Goal: Task Accomplishment & Management: Manage account settings

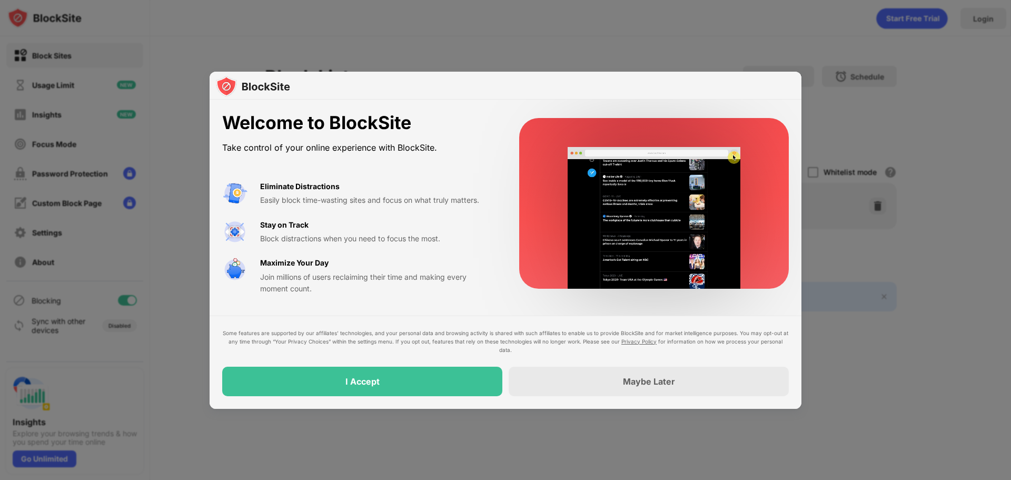
drag, startPoint x: 231, startPoint y: 341, endPoint x: 408, endPoint y: 341, distance: 176.9
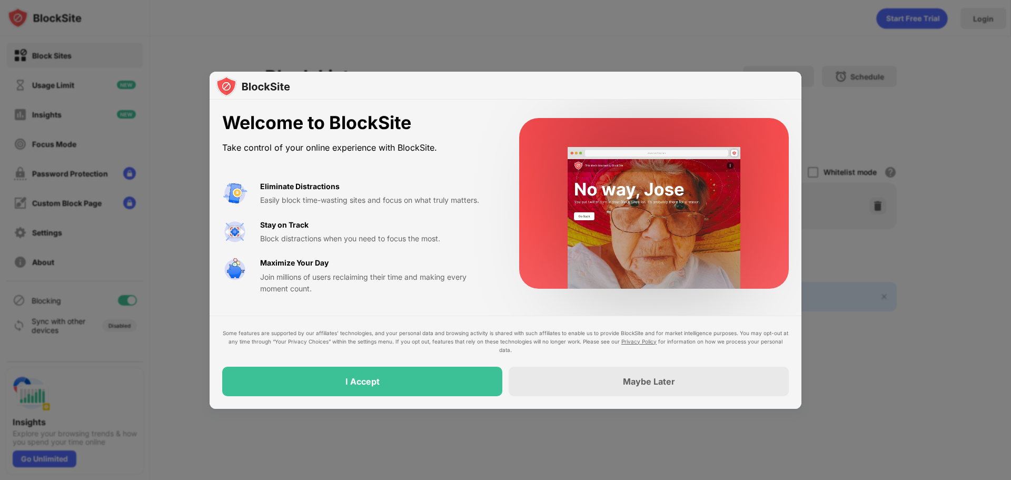
click at [404, 341] on div "Some features are supported by our affiliates’ technologies, and your personal …" at bounding box center [505, 341] width 567 height 25
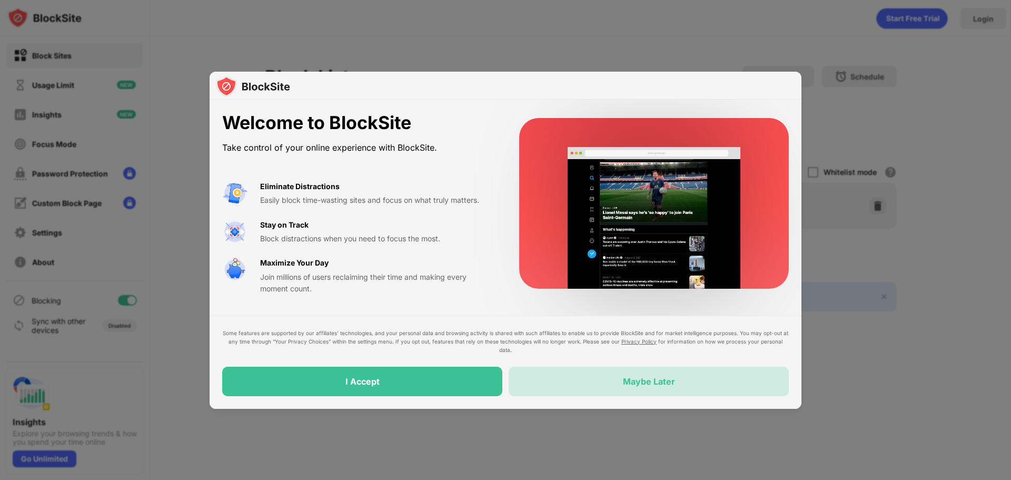
click at [559, 387] on div "Maybe Later" at bounding box center [649, 381] width 280 height 29
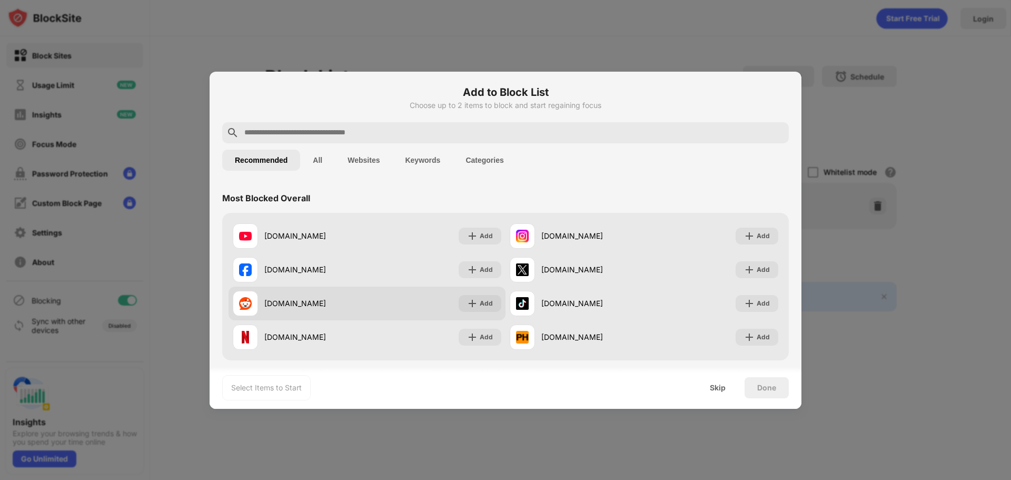
drag, startPoint x: 383, startPoint y: 355, endPoint x: 413, endPoint y: 305, distance: 58.5
click at [409, 312] on div "[DOMAIN_NAME] Add [DOMAIN_NAME] Add [DOMAIN_NAME] Add [DOMAIN_NAME] Add [DOMAIN…" at bounding box center [505, 286] width 567 height 147
click at [367, 163] on button "Websites" at bounding box center [363, 160] width 57 height 21
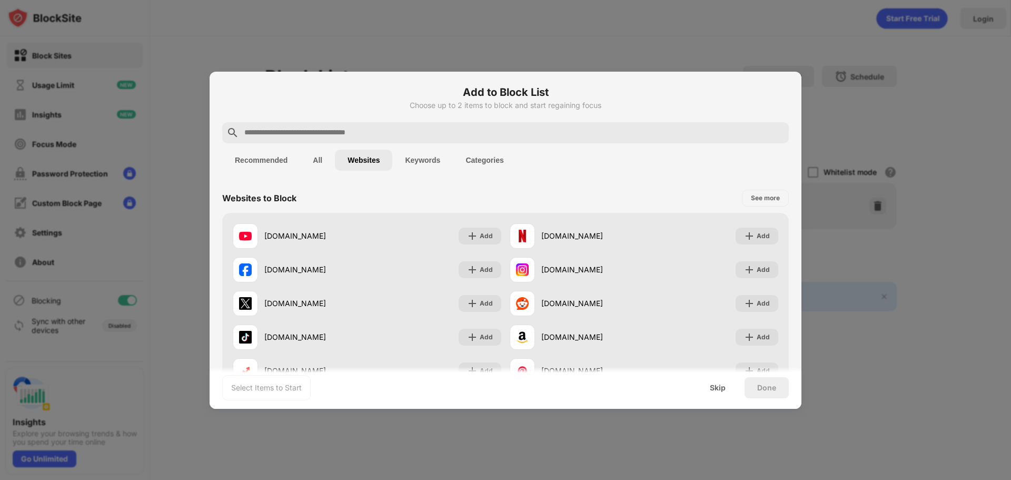
click at [424, 160] on button "Keywords" at bounding box center [422, 160] width 61 height 21
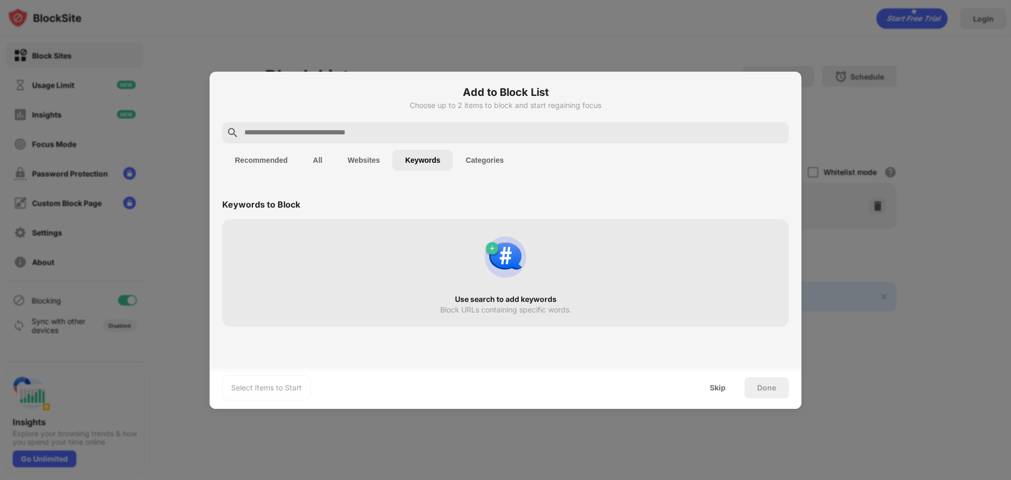
click at [481, 162] on button "Categories" at bounding box center [484, 160] width 63 height 21
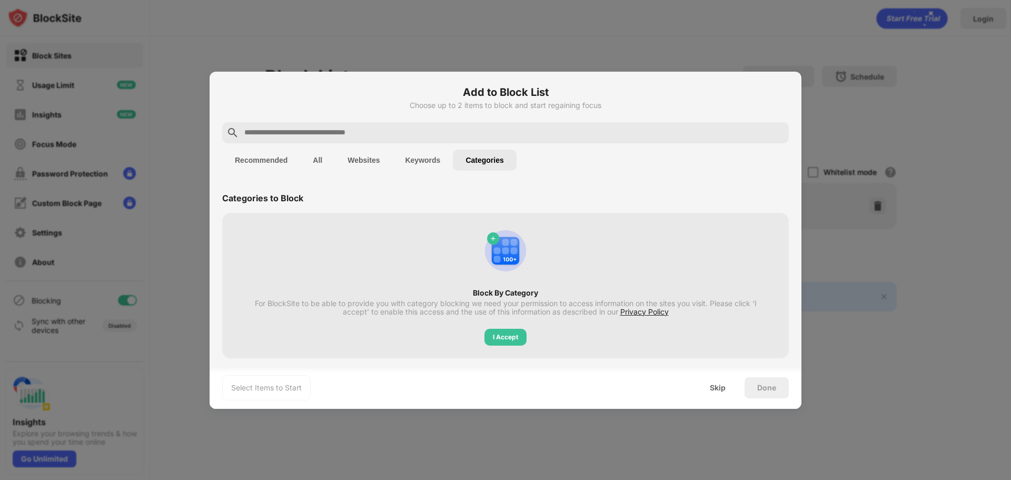
click at [367, 162] on button "Websites" at bounding box center [363, 160] width 57 height 21
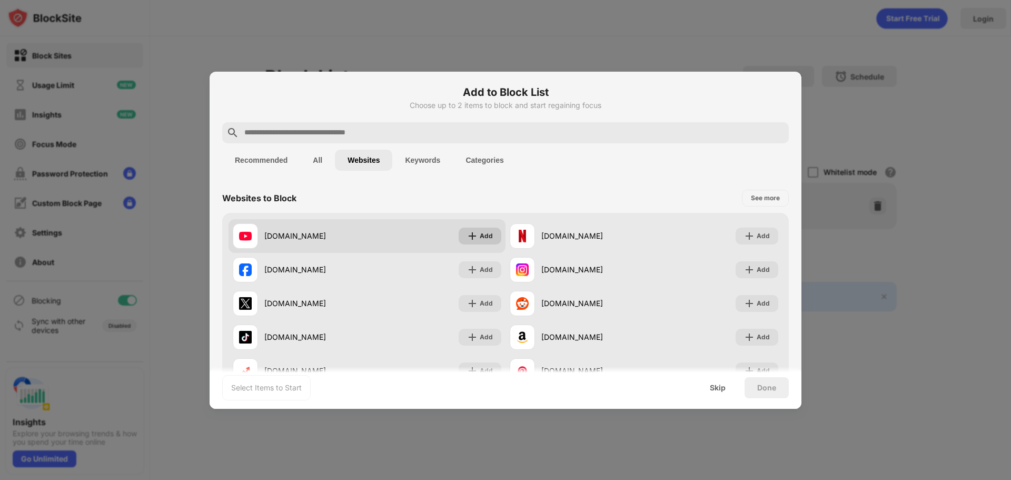
click at [480, 237] on div "Add" at bounding box center [486, 236] width 13 height 11
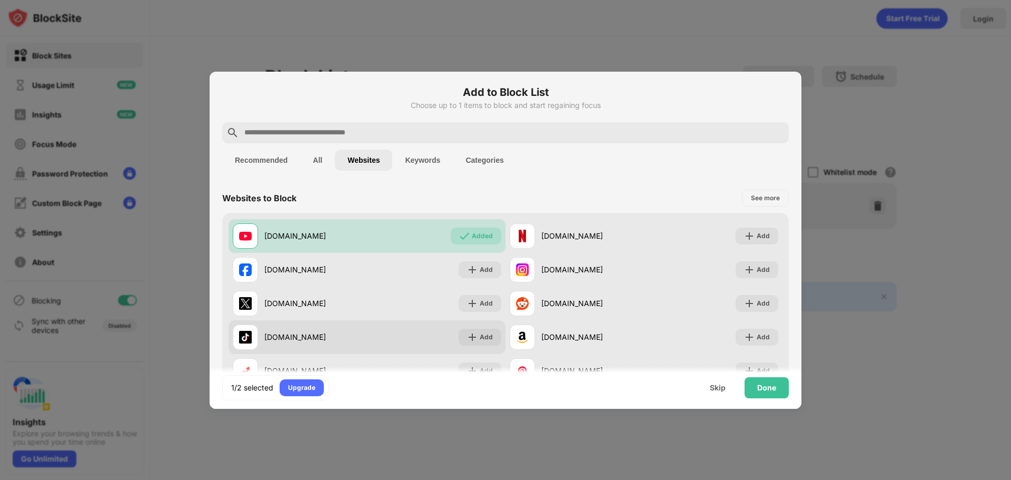
scroll to position [53, 0]
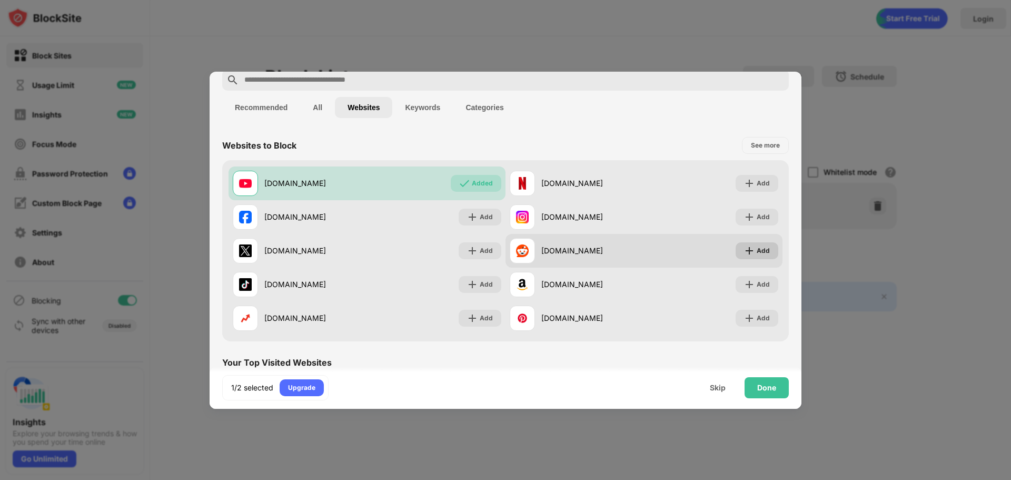
click at [757, 249] on div "Add" at bounding box center [763, 250] width 13 height 11
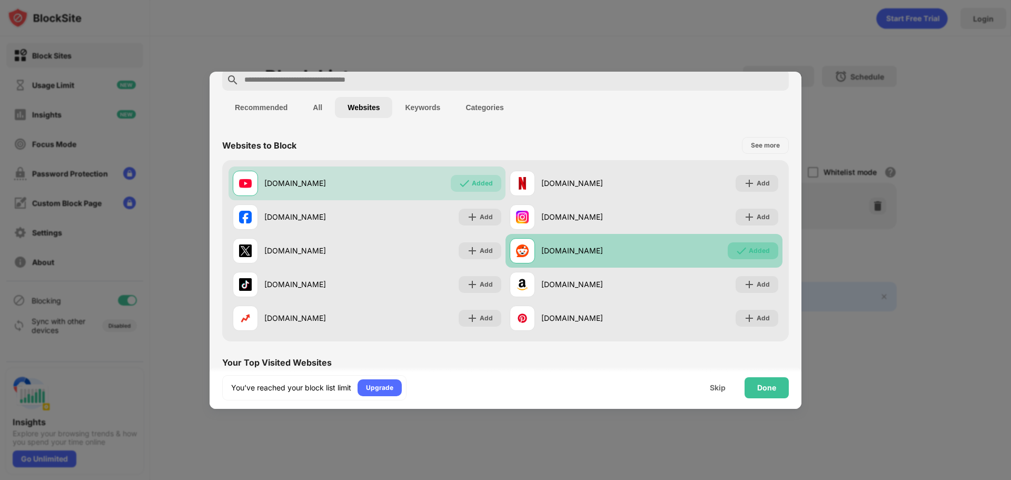
click at [749, 251] on div "Added" at bounding box center [759, 250] width 21 height 11
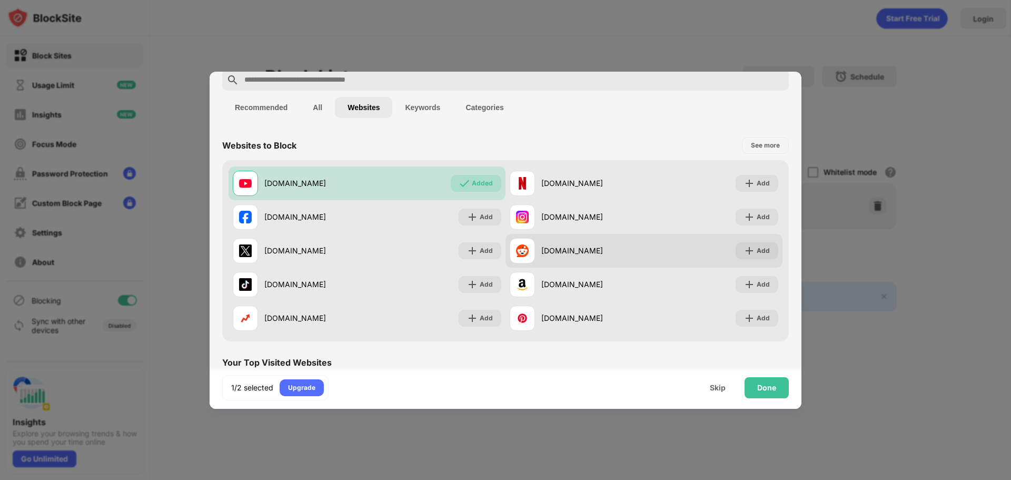
click at [744, 252] on img at bounding box center [749, 250] width 11 height 11
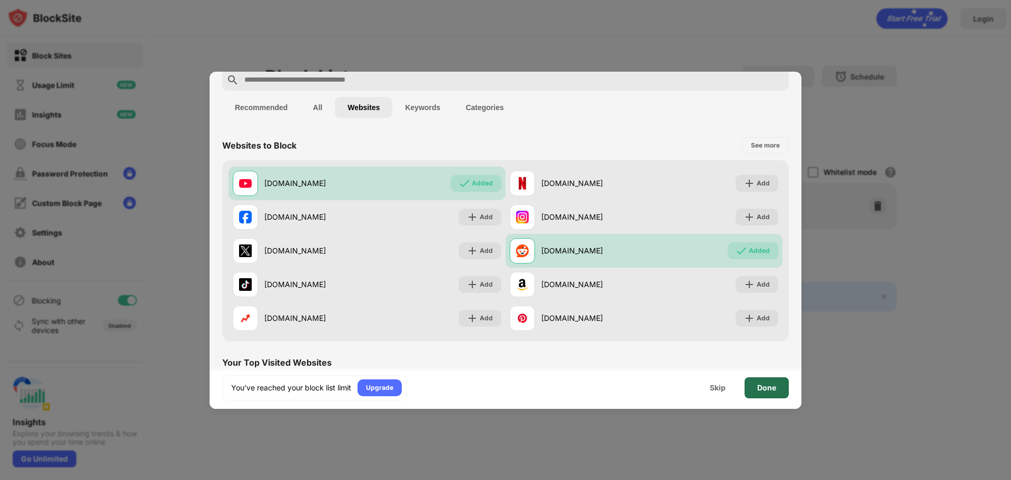
click at [770, 387] on div "Done" at bounding box center [766, 387] width 19 height 8
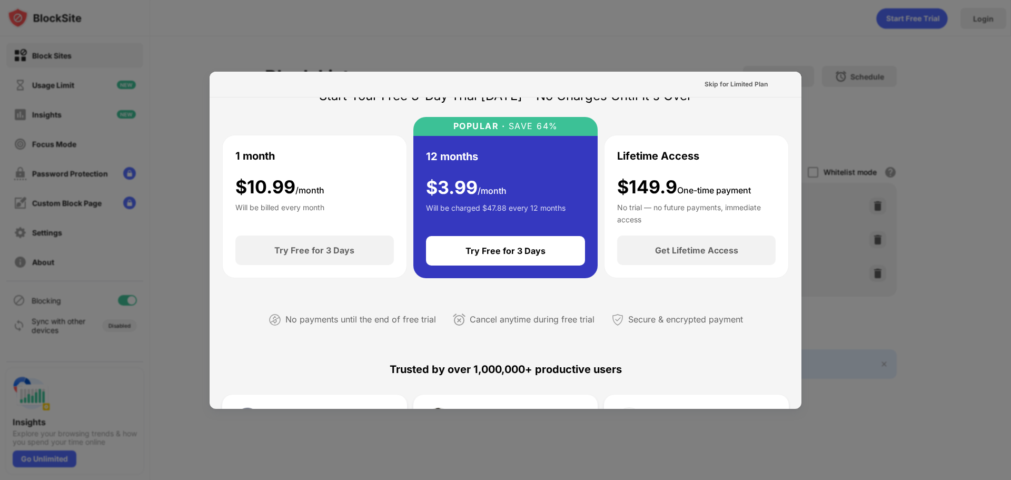
scroll to position [0, 0]
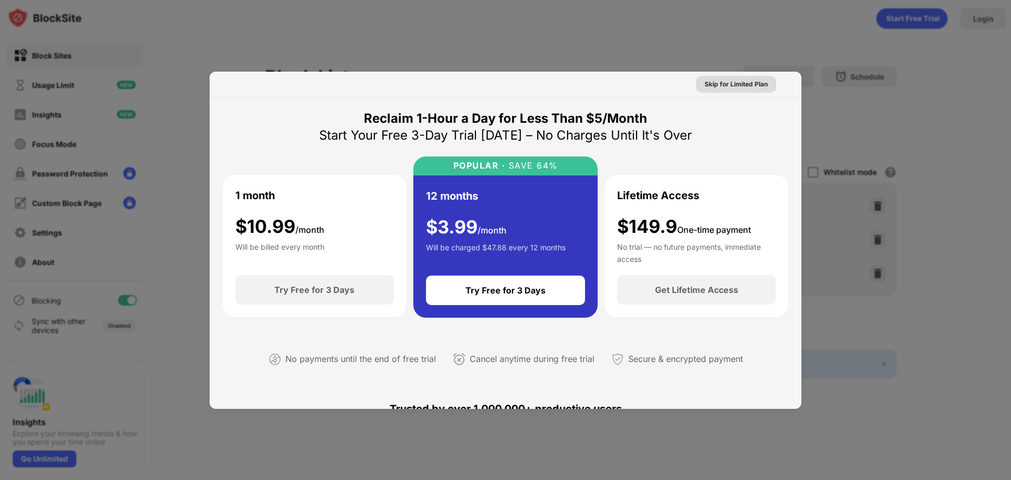
click at [730, 81] on div "Skip for Limited Plan" at bounding box center [736, 84] width 63 height 11
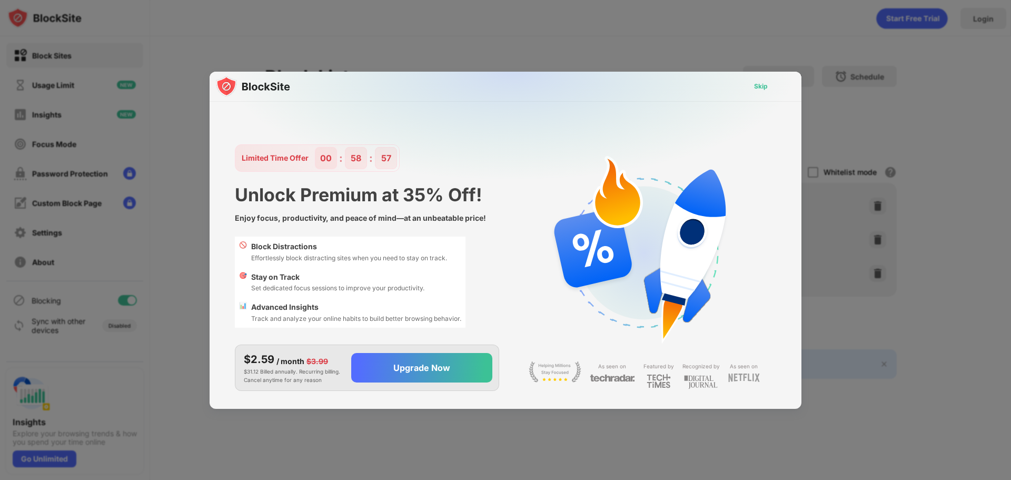
click at [760, 89] on div "Skip" at bounding box center [761, 86] width 14 height 11
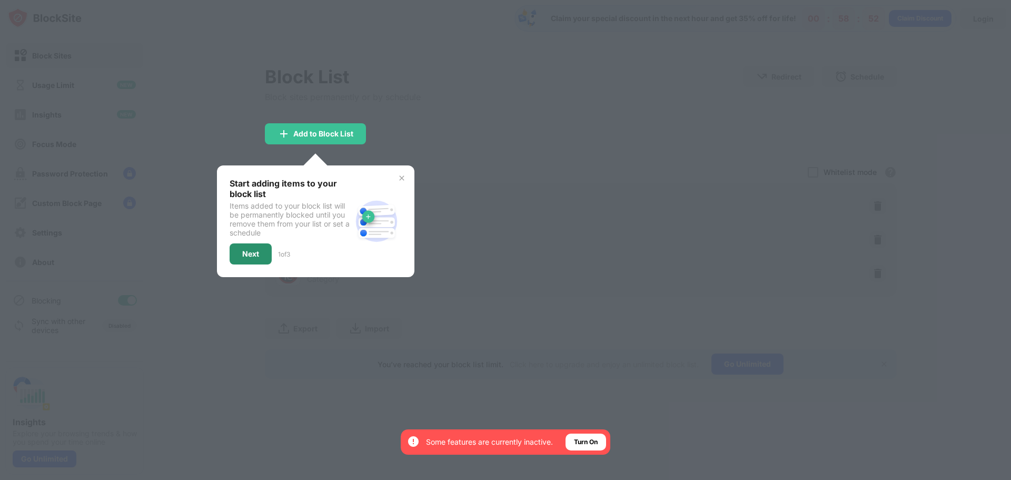
click at [249, 255] on div "Next" at bounding box center [250, 254] width 17 height 8
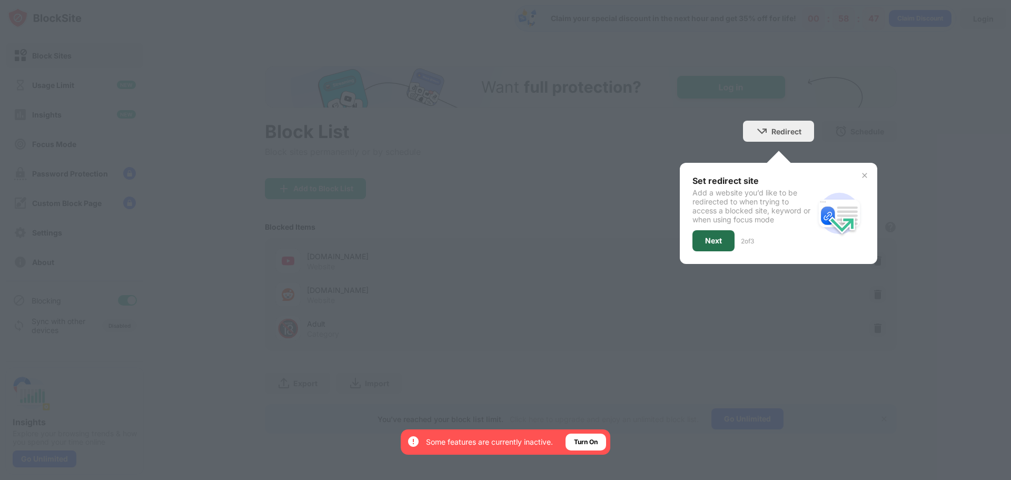
click at [724, 241] on div "Next" at bounding box center [714, 240] width 42 height 21
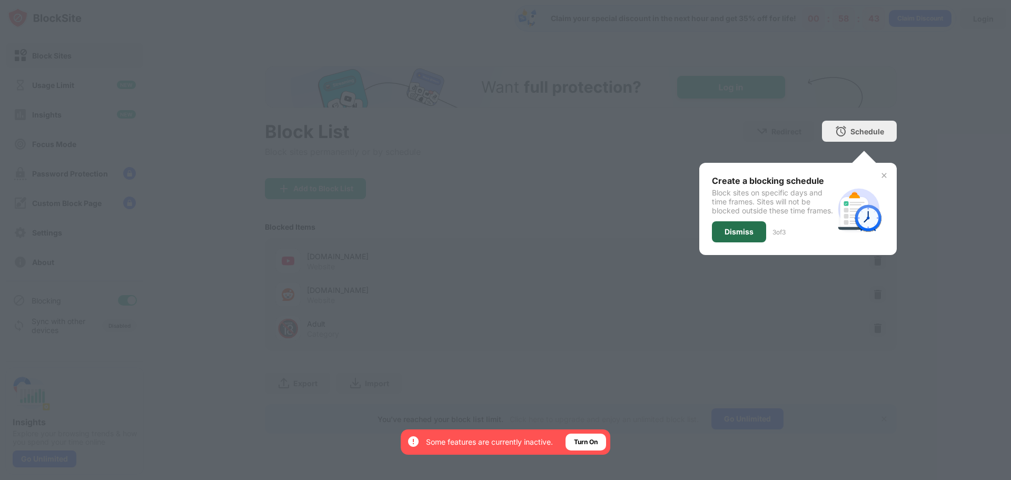
click at [753, 242] on div "Dismiss" at bounding box center [739, 231] width 54 height 21
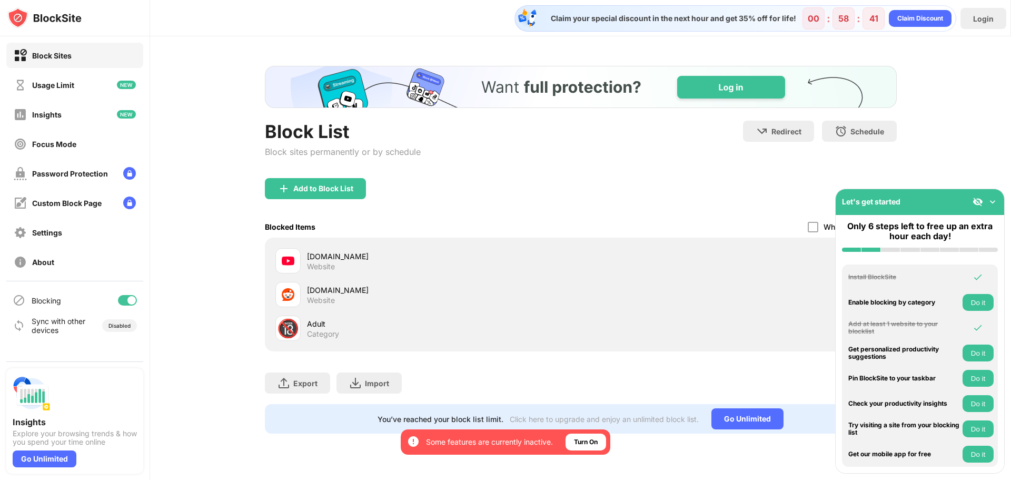
click at [995, 205] on img at bounding box center [992, 201] width 11 height 11
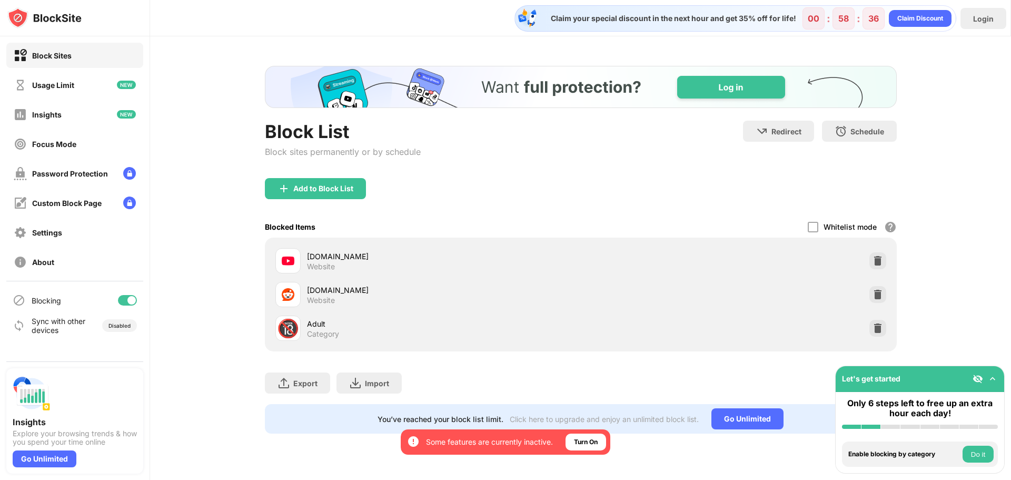
click at [501, 436] on div "By opting in, you ensure access to all the features and benefits that rely on t…" at bounding box center [480, 441] width 146 height 17
click at [67, 175] on div "Password Protection" at bounding box center [70, 173] width 76 height 9
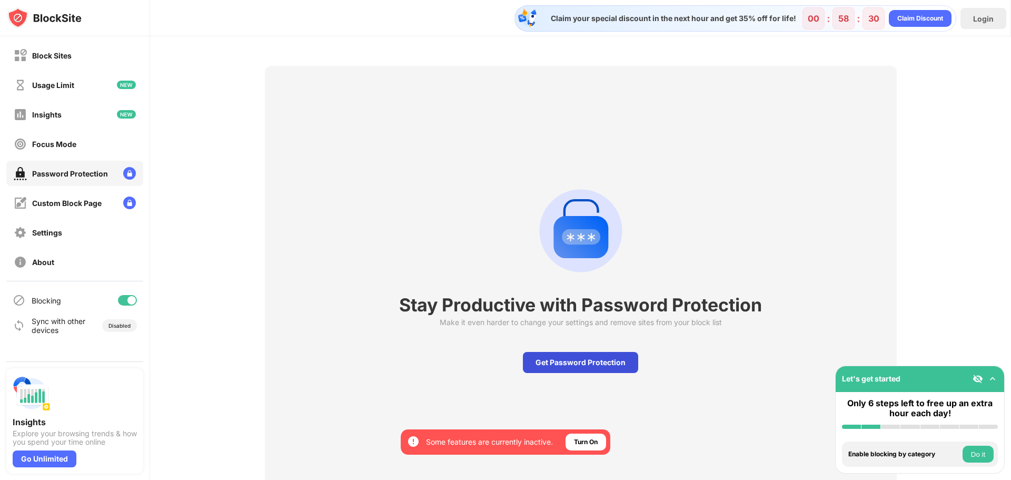
click at [573, 364] on div "Get Password Protection" at bounding box center [580, 362] width 115 height 21
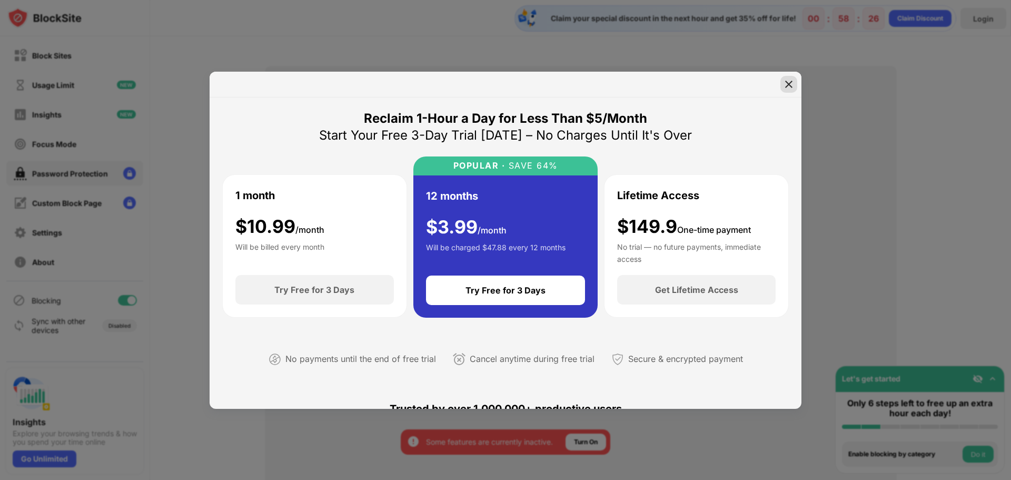
click at [788, 89] on img at bounding box center [789, 84] width 11 height 11
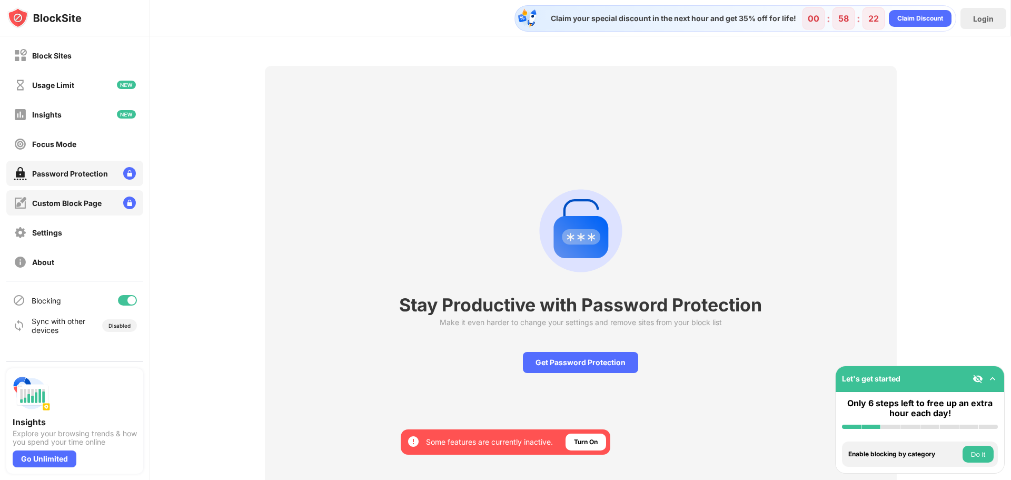
click at [54, 204] on div "Custom Block Page" at bounding box center [67, 203] width 70 height 9
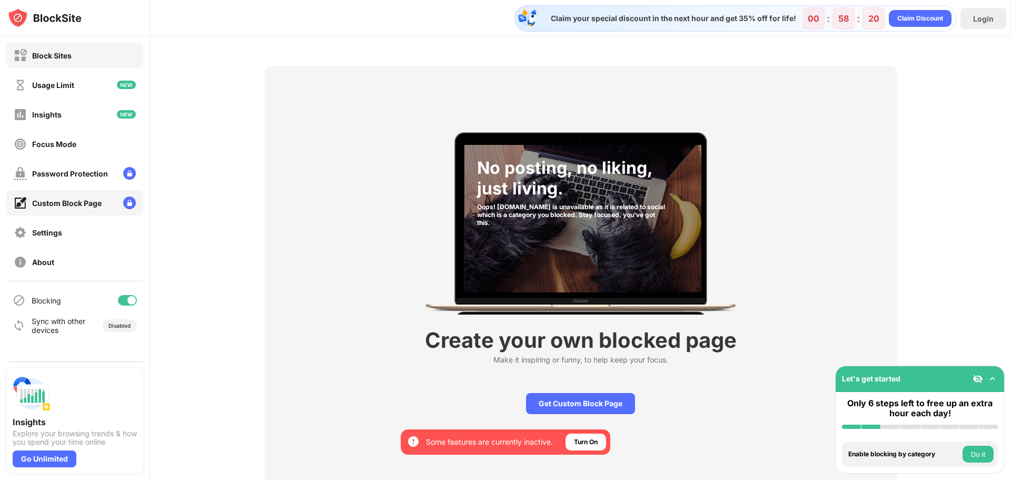
click at [67, 58] on div "Block Sites" at bounding box center [51, 55] width 39 height 9
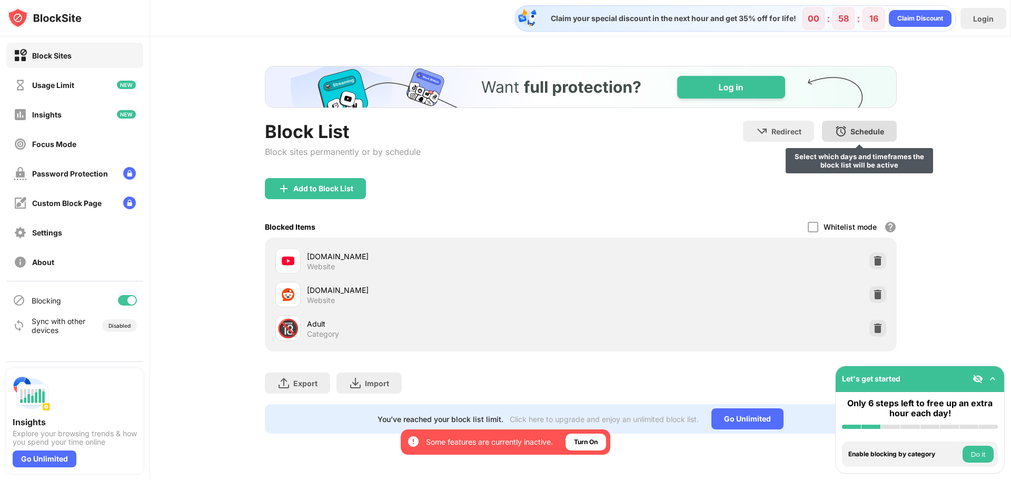
click at [871, 125] on div "Schedule Select which days and timeframes the block list will be active" at bounding box center [859, 131] width 75 height 21
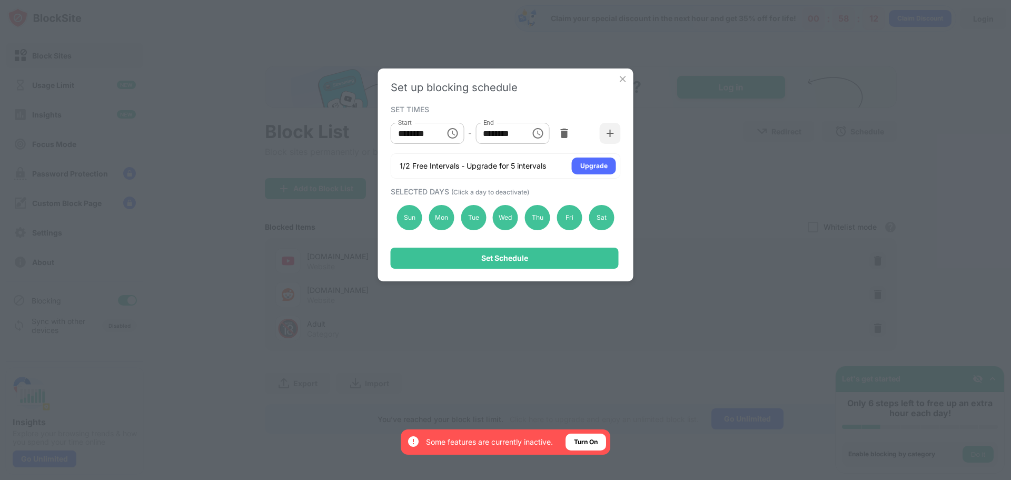
drag, startPoint x: 440, startPoint y: 132, endPoint x: 382, endPoint y: 134, distance: 58.0
click at [382, 134] on div "Set up blocking schedule SET TIMES Start ******** Start - End ******** End 1/2 …" at bounding box center [505, 174] width 255 height 213
click at [454, 134] on icon "Choose time, selected time is 10:00 AM" at bounding box center [453, 133] width 3 height 5
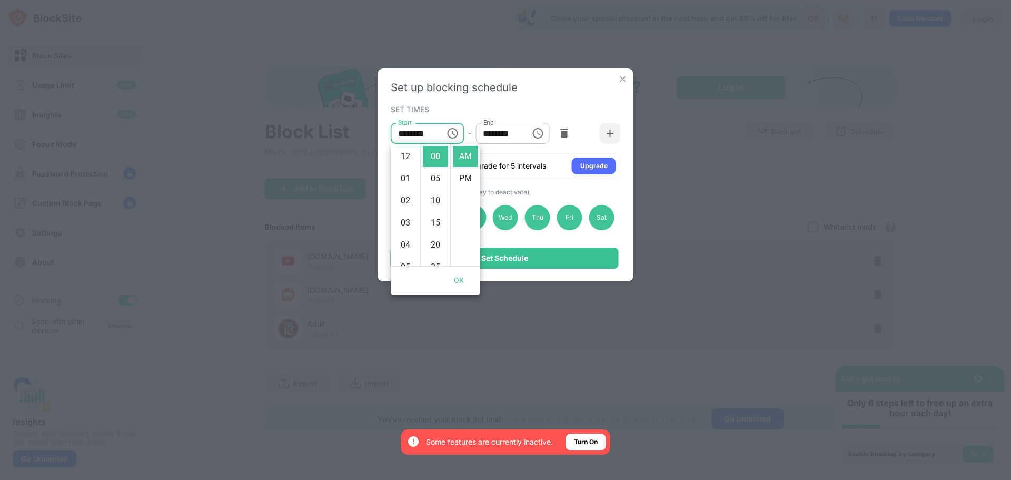
scroll to position [221, 0]
click at [407, 181] on li "11" at bounding box center [405, 178] width 25 height 21
click at [470, 174] on li "PM" at bounding box center [465, 178] width 25 height 21
type input "********"
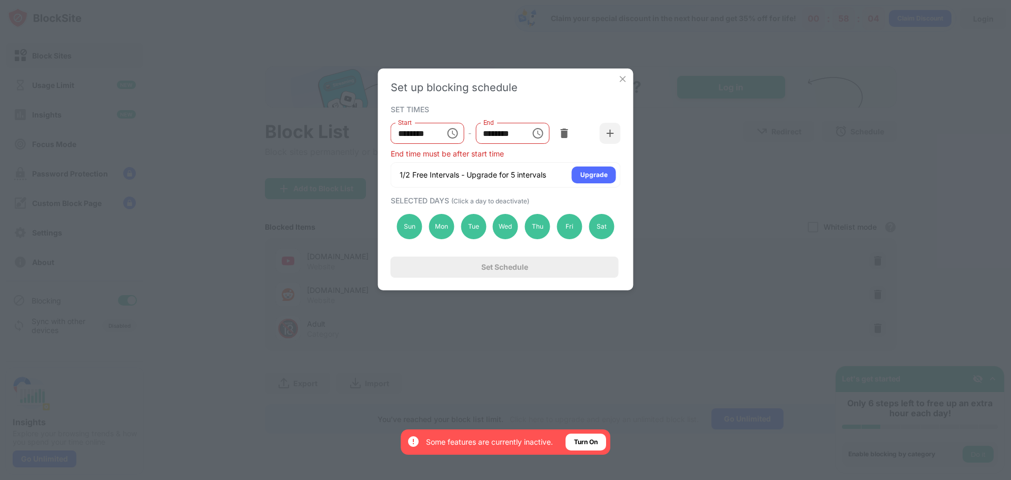
scroll to position [22, 0]
click at [540, 134] on icon "Choose time, selected time is 1:00 PM" at bounding box center [537, 133] width 13 height 13
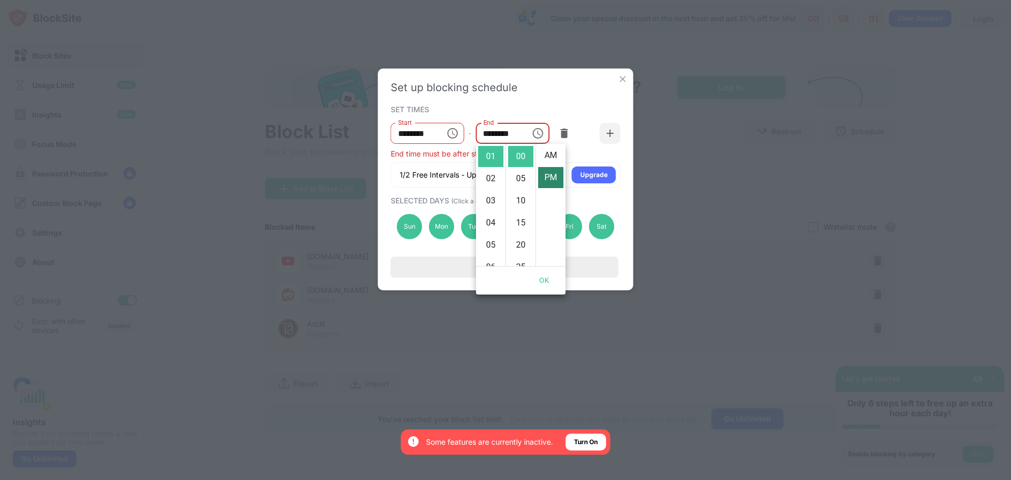
scroll to position [0, 0]
click at [551, 156] on li "AM" at bounding box center [550, 156] width 25 height 21
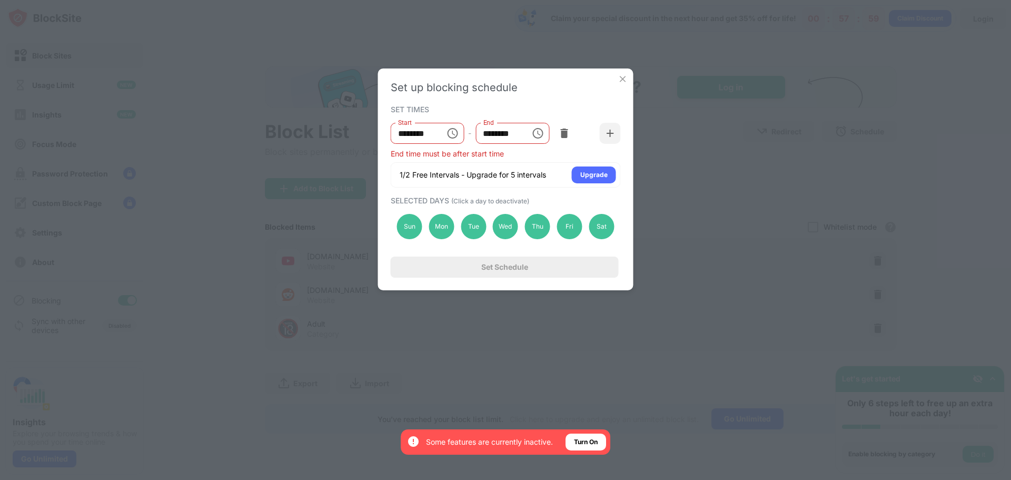
click at [536, 132] on icon "Choose time, selected time is 1:00 AM" at bounding box center [537, 133] width 13 height 13
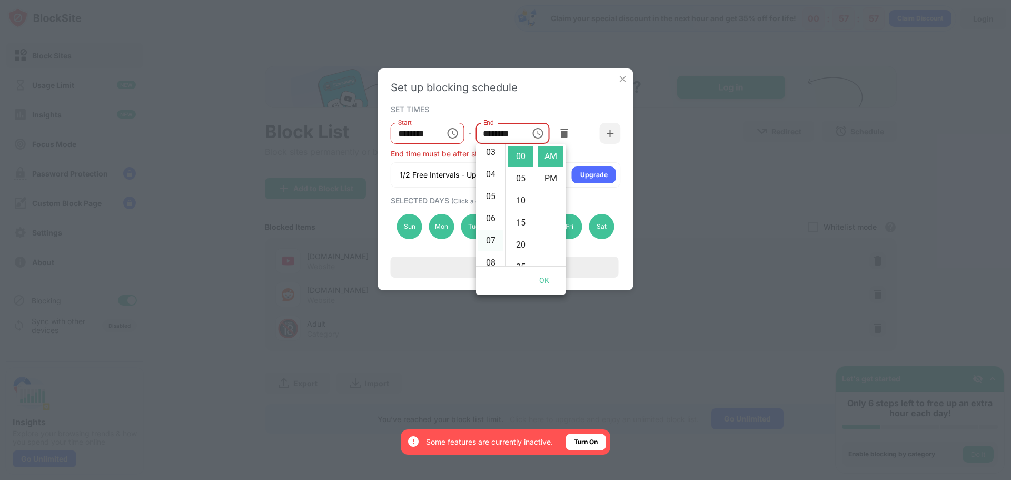
scroll to position [75, 0]
click at [488, 212] on li "06" at bounding box center [490, 214] width 25 height 21
type input "********"
click at [516, 110] on div "SET TIMES" at bounding box center [505, 109] width 228 height 8
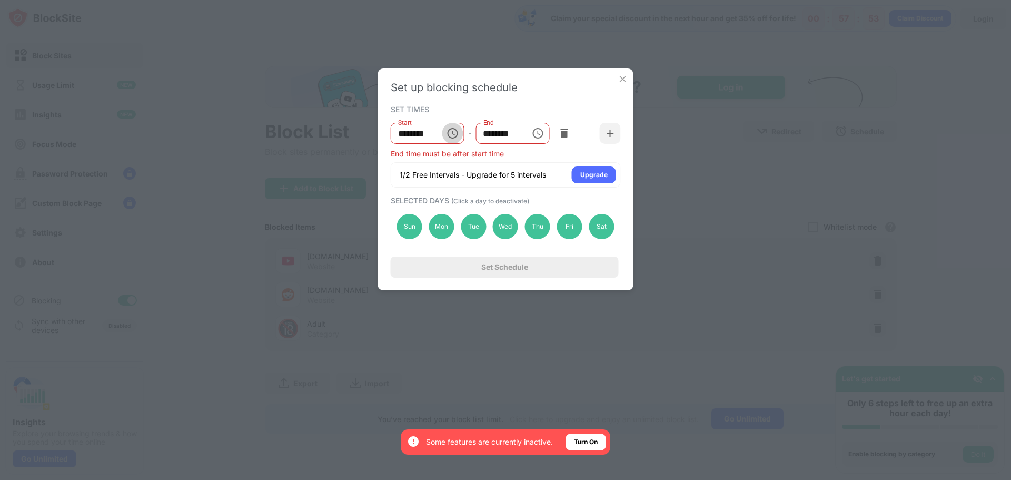
click at [451, 133] on icon "Choose time, selected time is 11:00 PM" at bounding box center [452, 133] width 13 height 13
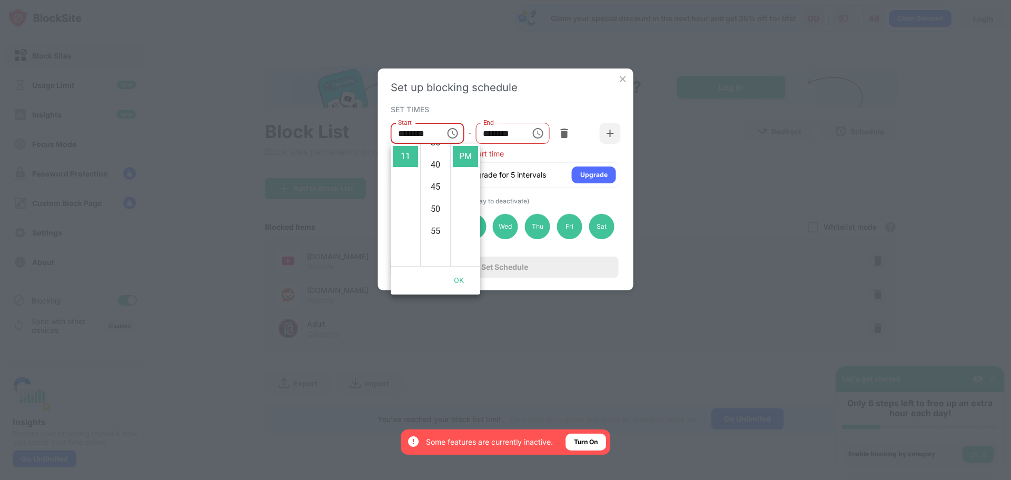
scroll to position [243, 0]
click at [439, 161] on li "55" at bounding box center [435, 156] width 25 height 21
click at [515, 98] on div "Set up blocking schedule SET TIMES Start ******** Start - End ******** End End …" at bounding box center [505, 179] width 255 height 222
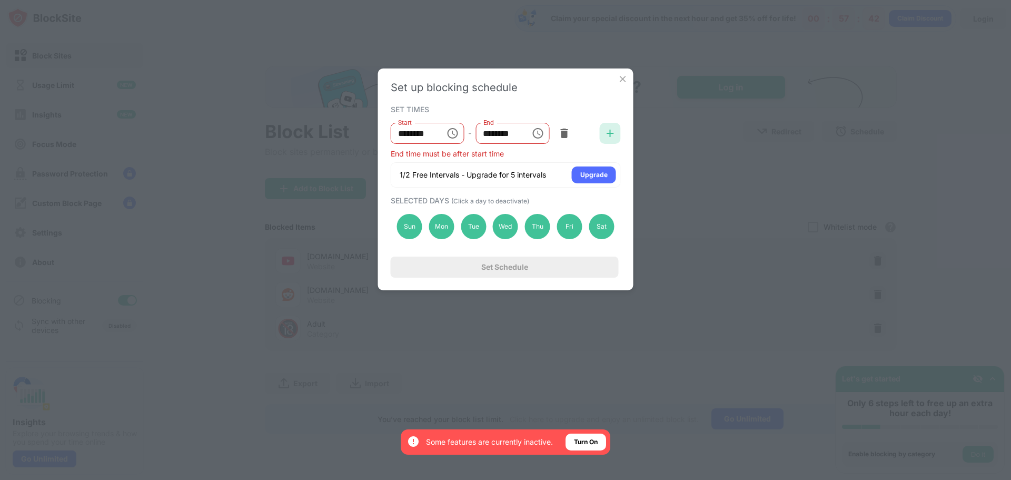
click at [608, 133] on img at bounding box center [610, 133] width 11 height 11
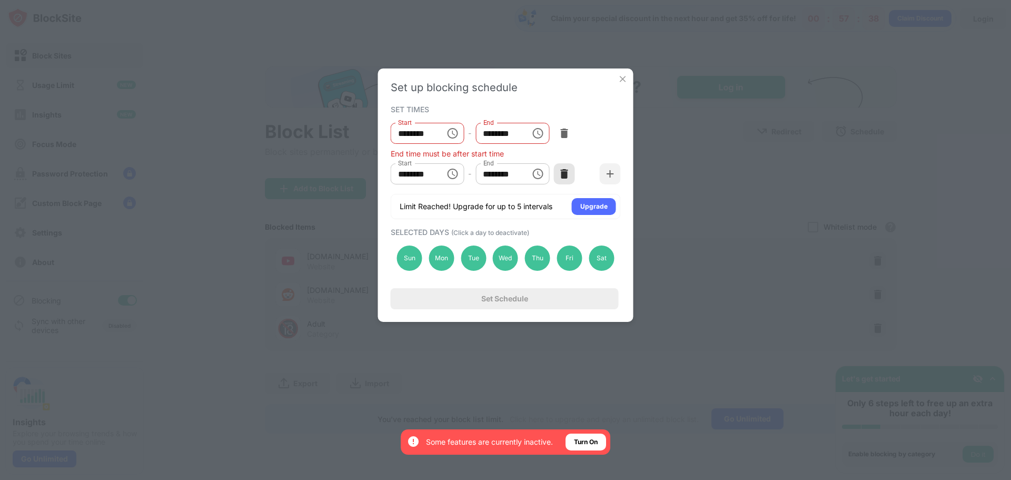
click at [560, 174] on img at bounding box center [564, 174] width 11 height 11
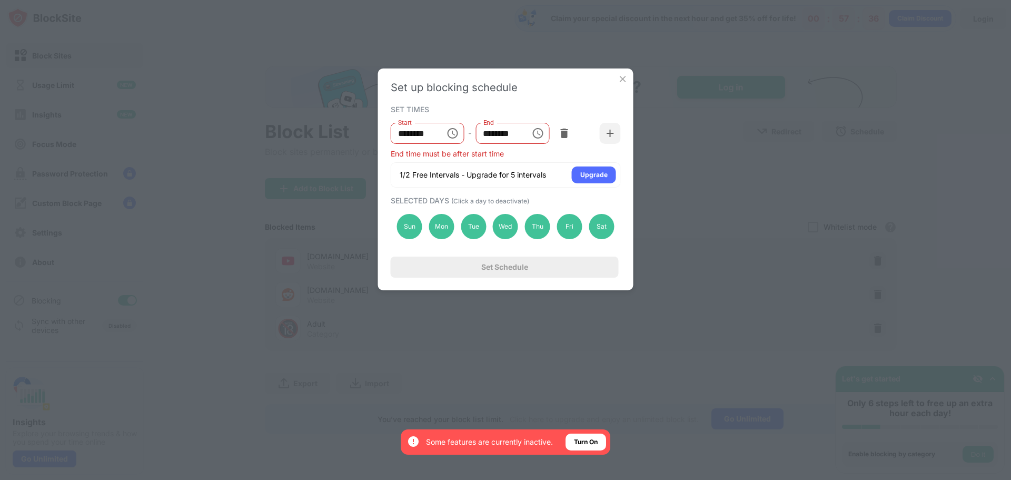
click at [454, 134] on icon "Choose time, selected time is 11:55 PM" at bounding box center [452, 133] width 13 height 13
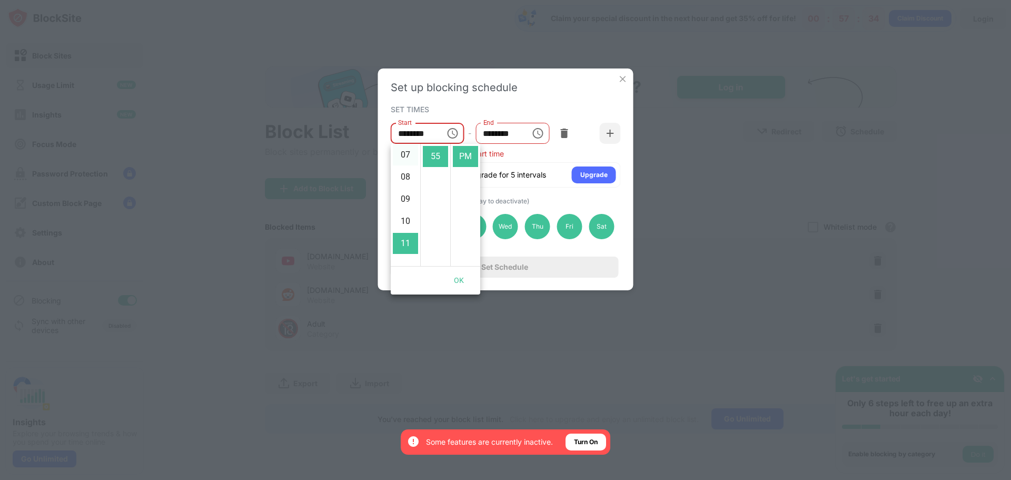
scroll to position [0, 0]
click at [404, 158] on li "12" at bounding box center [405, 156] width 25 height 21
click at [434, 154] on li "00" at bounding box center [435, 156] width 25 height 21
click at [462, 158] on li "AM" at bounding box center [465, 156] width 25 height 21
type input "********"
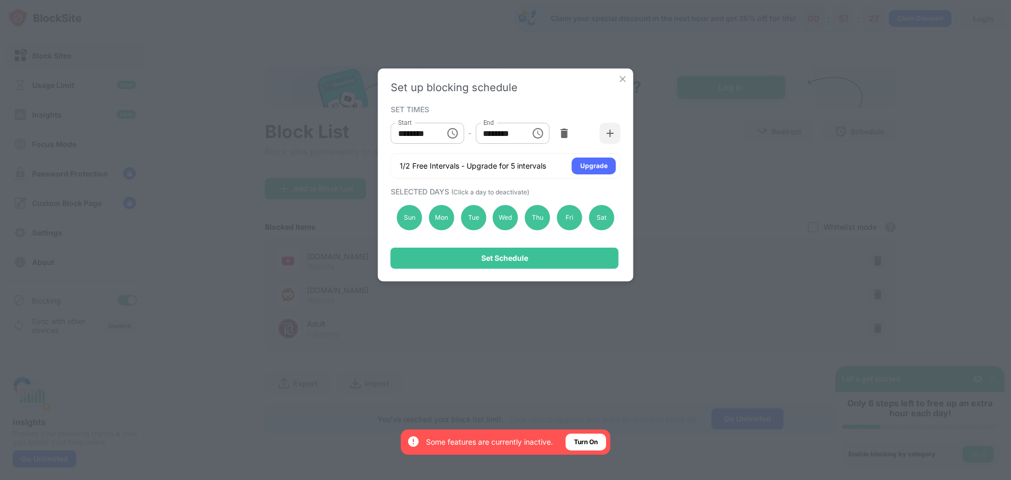
click at [545, 106] on div "SET TIMES" at bounding box center [505, 109] width 228 height 8
click at [411, 216] on div "Sun" at bounding box center [409, 217] width 25 height 25
click at [409, 219] on div "Sun" at bounding box center [409, 217] width 25 height 25
click at [486, 258] on div "Set Schedule" at bounding box center [504, 258] width 47 height 8
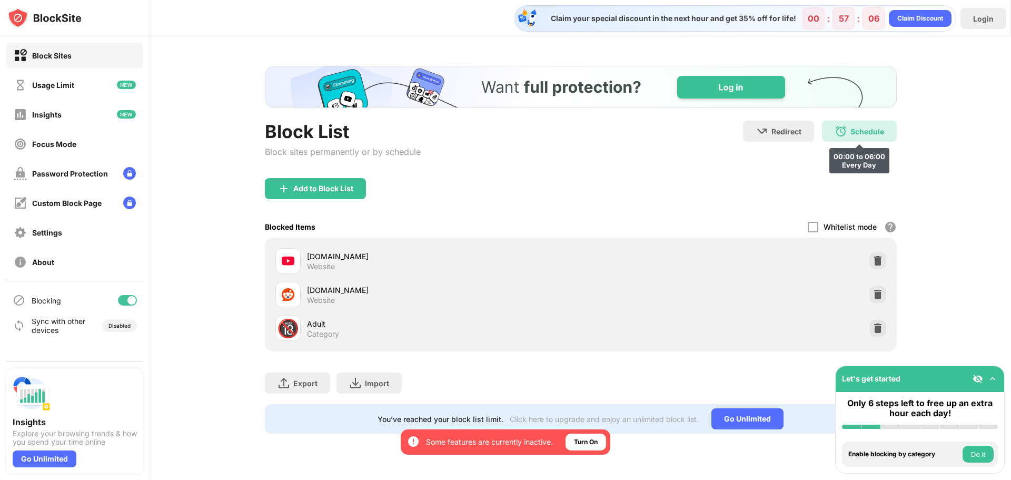
click at [862, 132] on div "Schedule" at bounding box center [868, 131] width 34 height 9
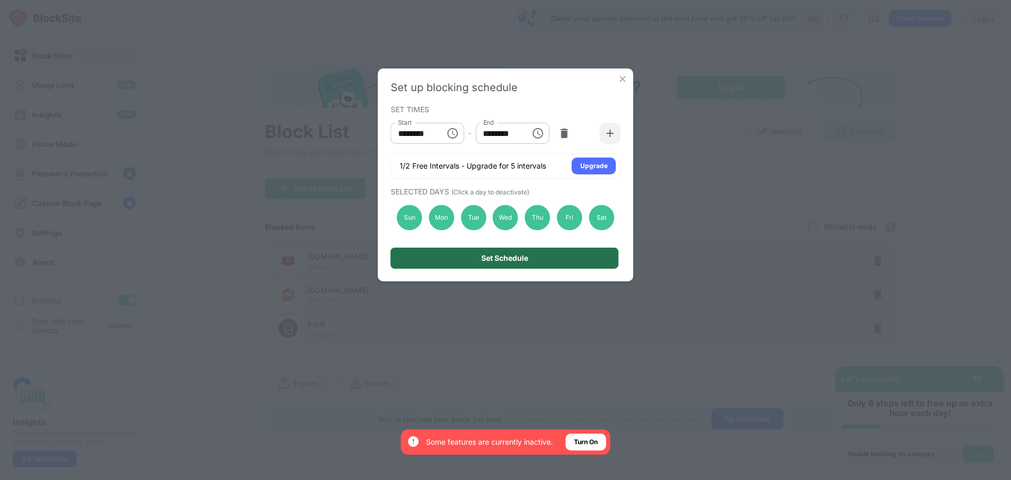
click at [470, 256] on div "Set Schedule" at bounding box center [505, 258] width 228 height 21
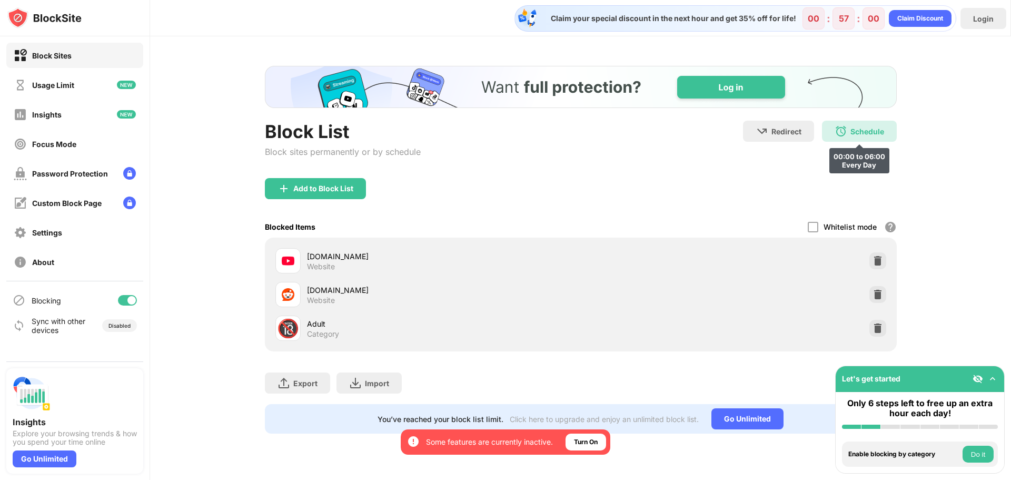
click at [837, 134] on img at bounding box center [841, 131] width 13 height 13
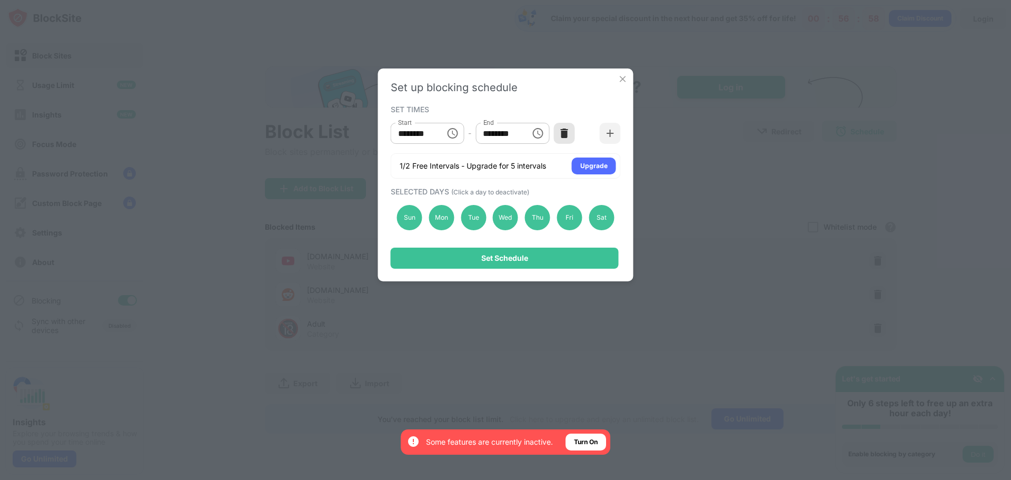
click at [565, 134] on img at bounding box center [564, 133] width 11 height 11
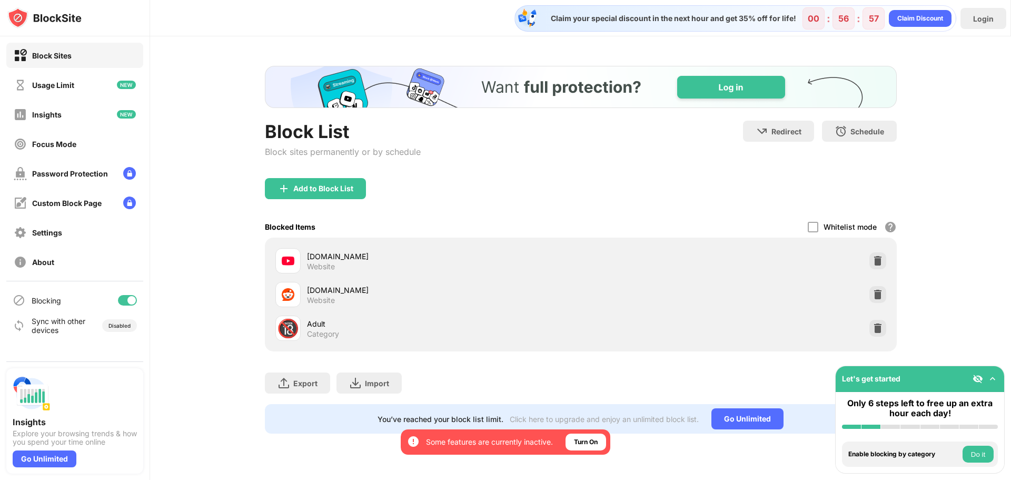
click at [827, 174] on div "Block List Block sites permanently or by schedule Redirect Choose a site to be …" at bounding box center [581, 149] width 632 height 57
click at [815, 225] on div at bounding box center [813, 227] width 11 height 11
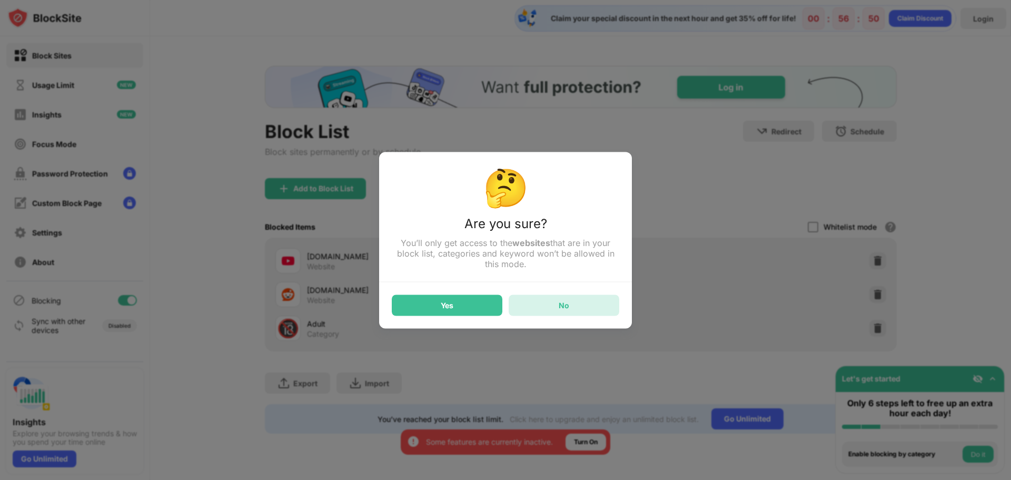
click at [537, 311] on div "No" at bounding box center [564, 304] width 111 height 21
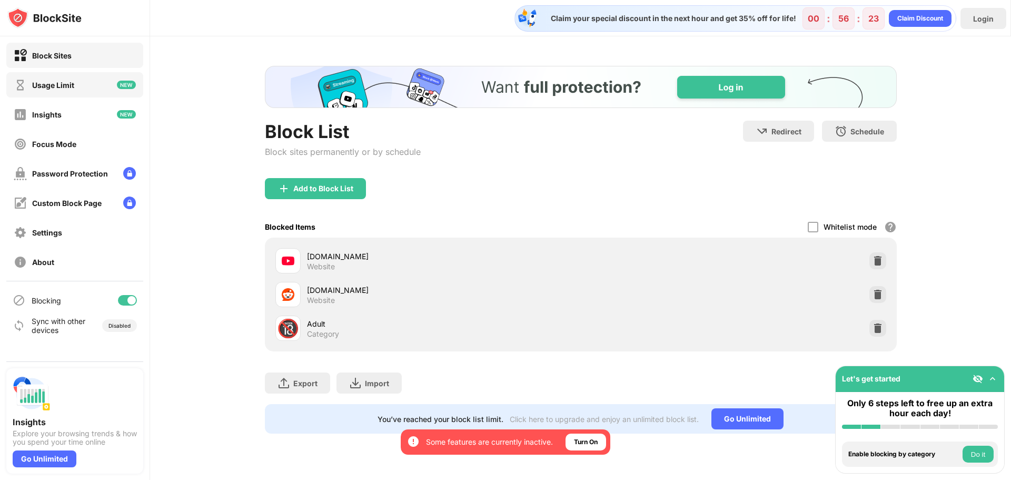
click at [48, 84] on div "Usage Limit" at bounding box center [53, 85] width 42 height 9
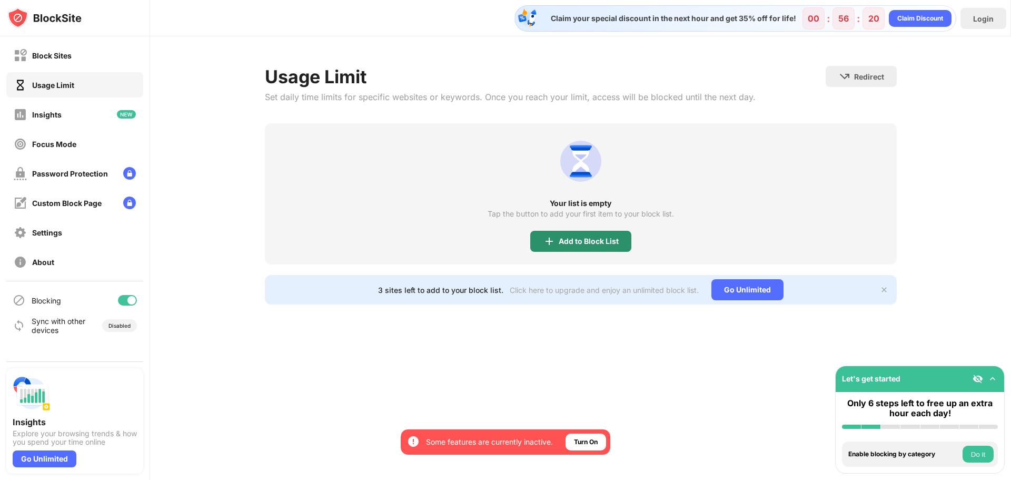
click at [586, 237] on div "Add to Block List" at bounding box center [589, 241] width 60 height 8
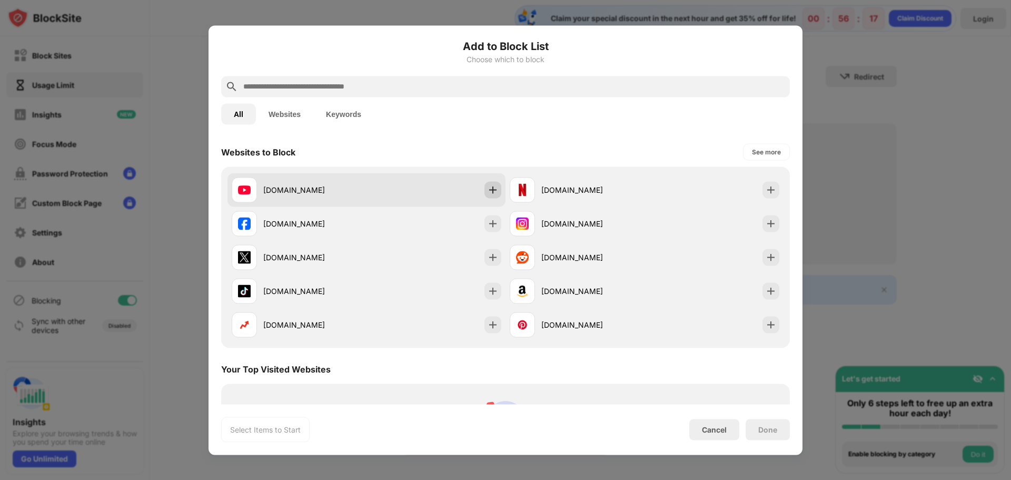
click at [493, 189] on img at bounding box center [493, 189] width 11 height 11
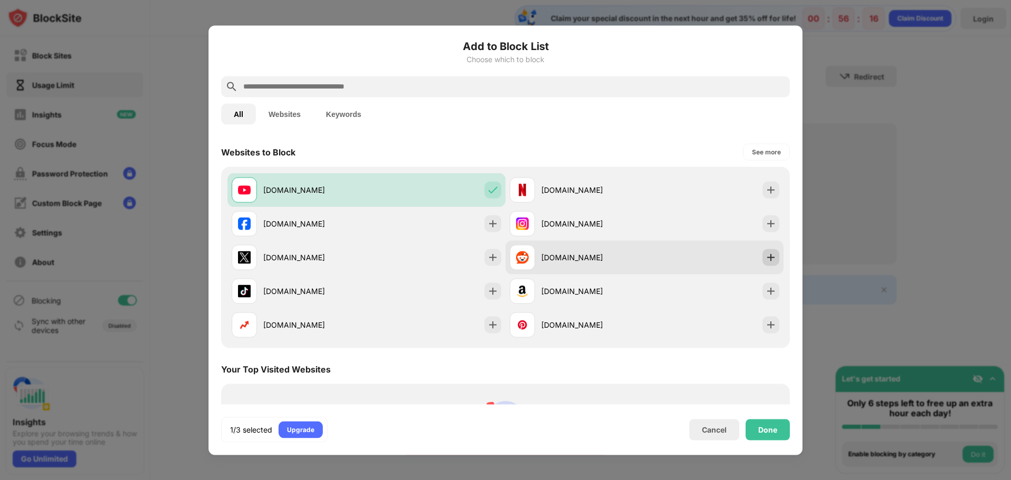
click at [766, 257] on img at bounding box center [771, 257] width 11 height 11
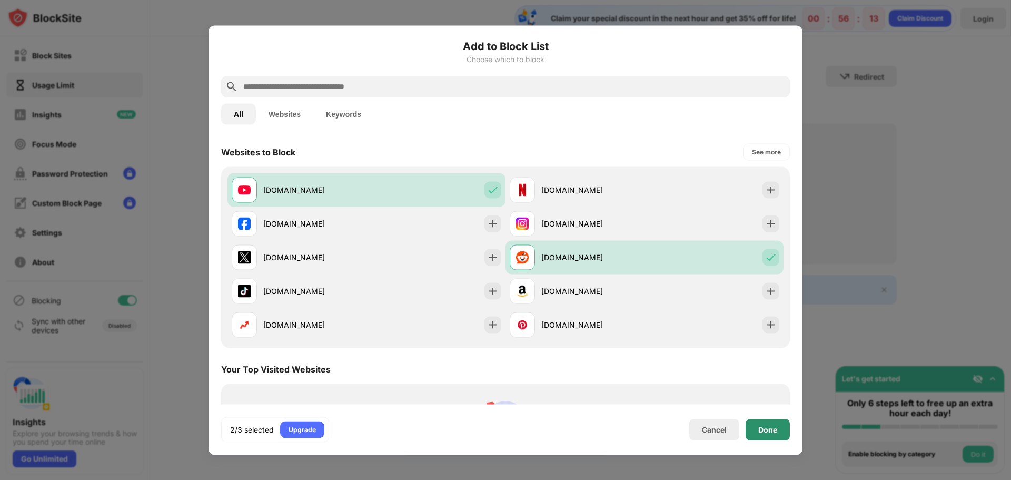
click at [768, 436] on div "Done" at bounding box center [768, 429] width 44 height 21
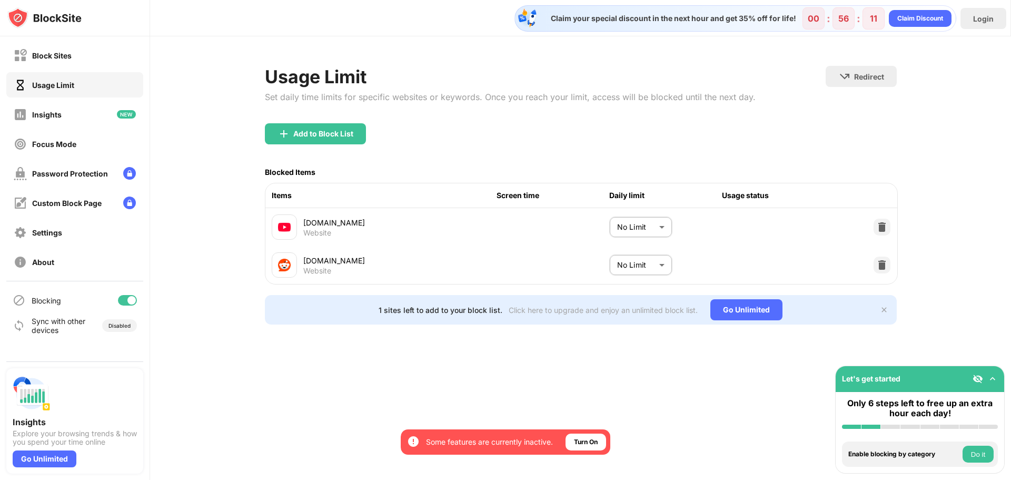
click at [656, 233] on body "By opting in, you ensure access to all the features and benefits that rely on t…" at bounding box center [505, 240] width 1011 height 480
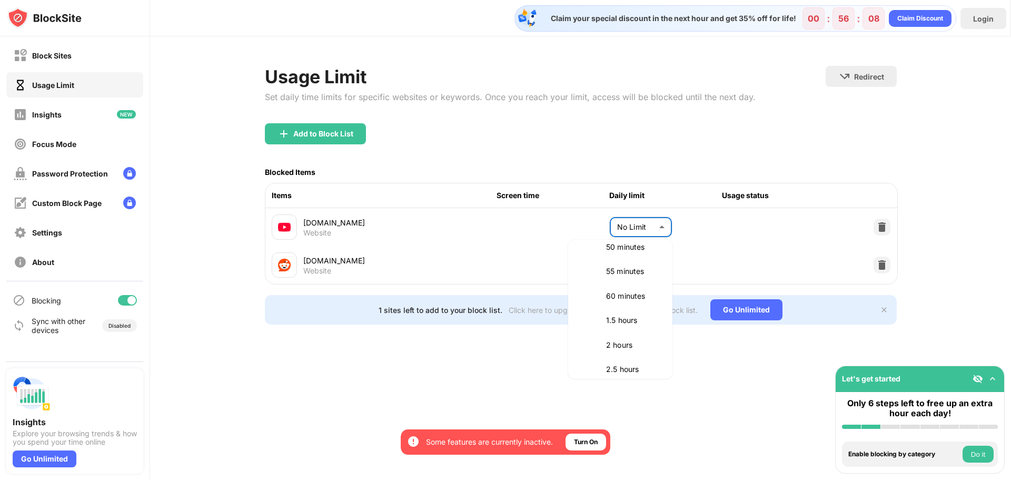
scroll to position [263, 0]
click at [622, 294] on p "60 minutes" at bounding box center [633, 292] width 54 height 12
type input "**"
click at [650, 266] on body "By opting in, you ensure access to all the features and benefits that rely on t…" at bounding box center [505, 240] width 1011 height 480
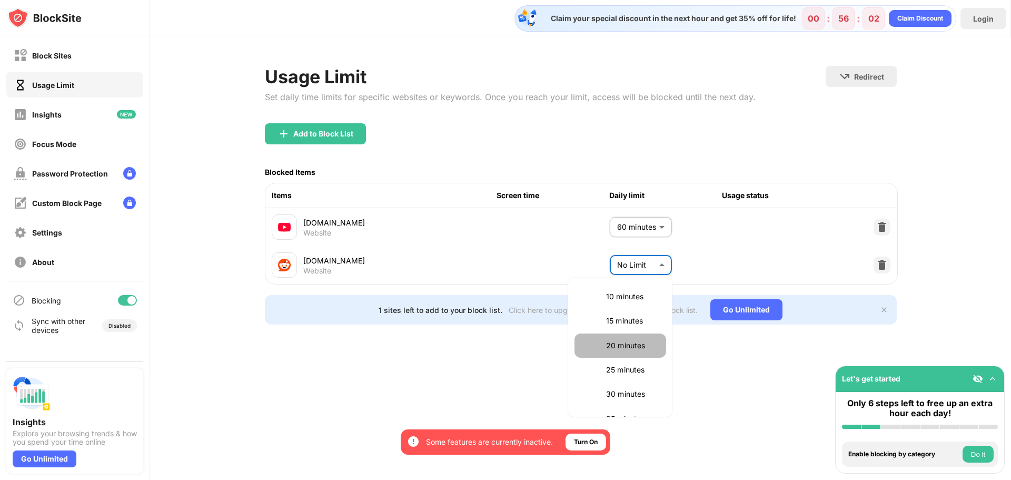
click at [627, 352] on li "20 minutes" at bounding box center [621, 345] width 92 height 24
type input "**"
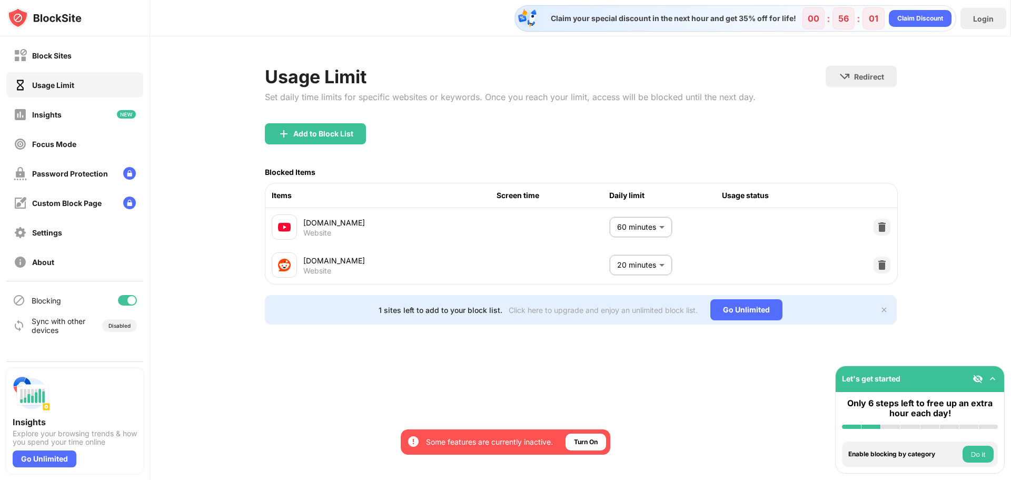
click at [705, 252] on div "[DOMAIN_NAME] Website 20 minutes ** ​" at bounding box center [581, 265] width 632 height 38
click at [98, 64] on div "Block Sites" at bounding box center [74, 55] width 137 height 25
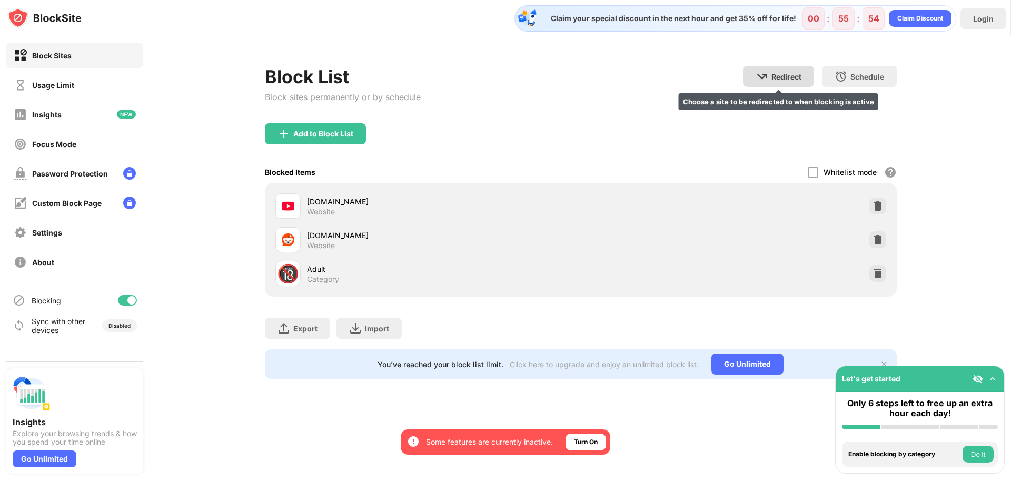
click at [789, 78] on div "Redirect" at bounding box center [787, 76] width 30 height 9
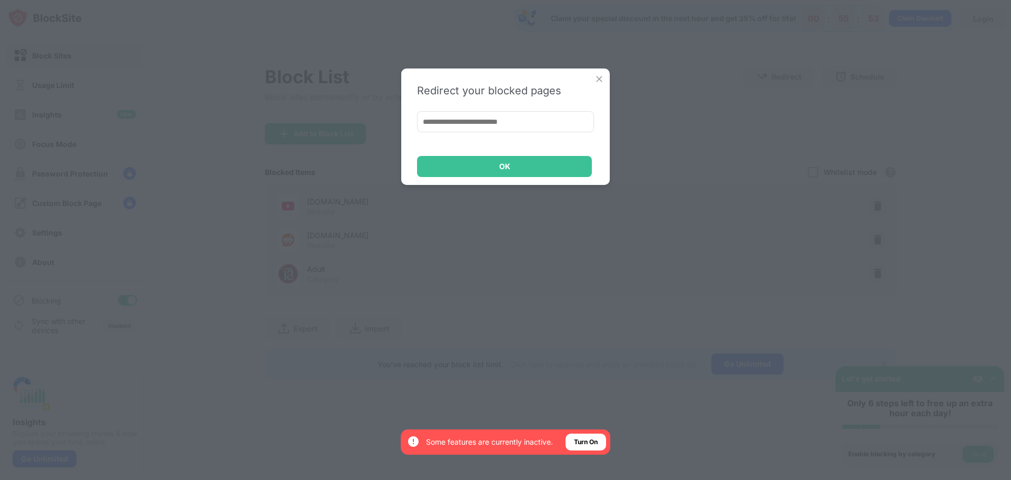
click at [521, 127] on input at bounding box center [505, 121] width 177 height 21
click at [737, 156] on div "Redirect your blocked pages OK" at bounding box center [505, 240] width 1011 height 480
click at [603, 81] on img at bounding box center [599, 79] width 11 height 11
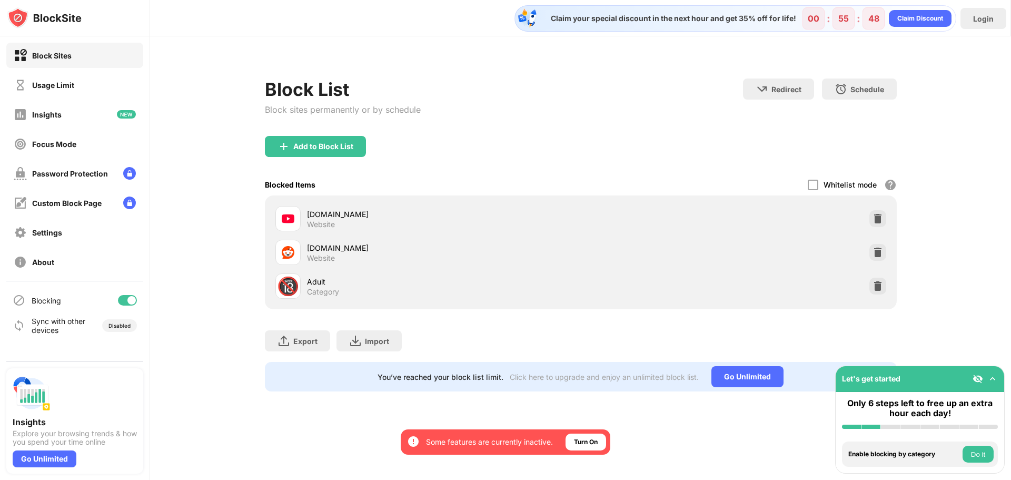
click at [647, 147] on div "Add to Block List" at bounding box center [581, 155] width 632 height 38
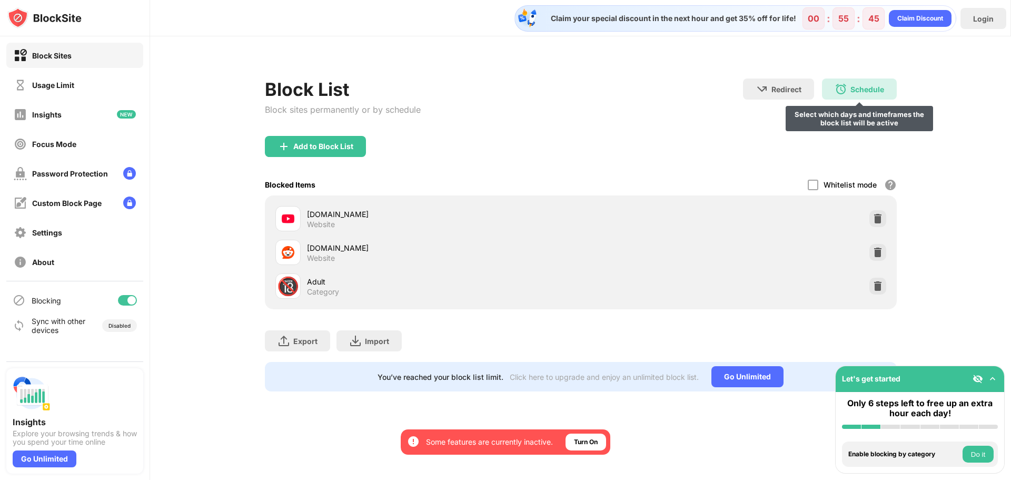
click at [882, 94] on div "Schedule Select which days and timeframes the block list will be active" at bounding box center [859, 88] width 75 height 21
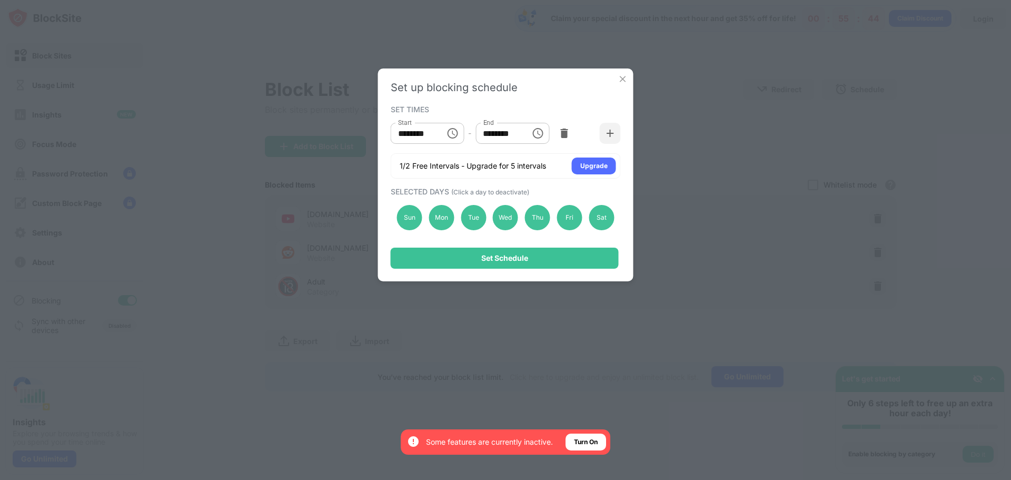
click at [458, 136] on icon "Choose time, selected time is 10:00 AM" at bounding box center [452, 133] width 13 height 13
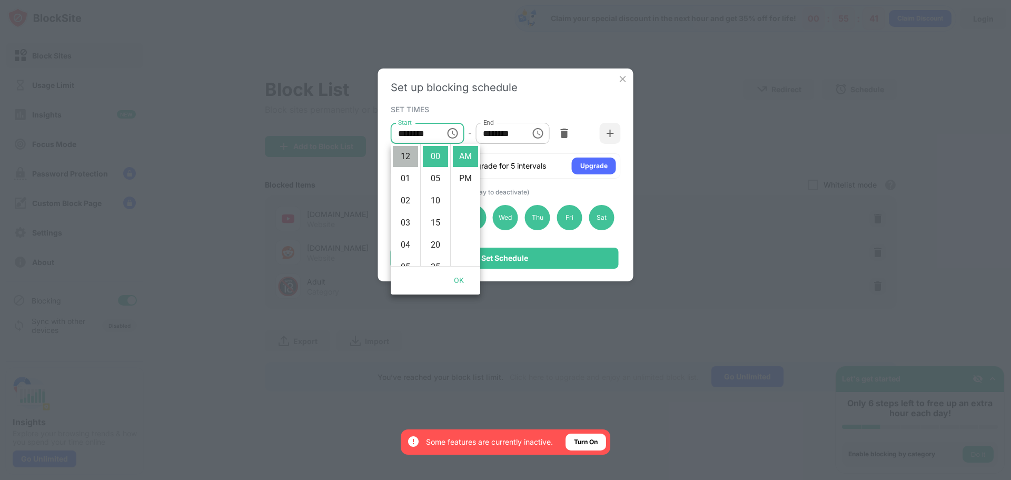
click at [405, 159] on li "12" at bounding box center [405, 156] width 25 height 21
type input "********"
click at [539, 131] on icon "Choose time, selected time is 1:00 PM" at bounding box center [537, 133] width 13 height 13
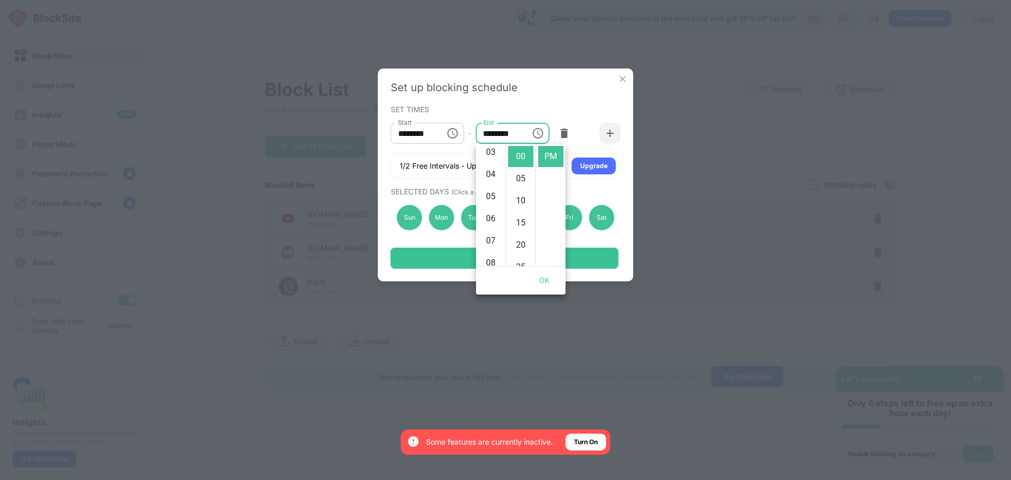
scroll to position [75, 0]
click at [487, 211] on li "06" at bounding box center [490, 214] width 25 height 21
click at [548, 159] on li "AM" at bounding box center [550, 156] width 25 height 21
type input "********"
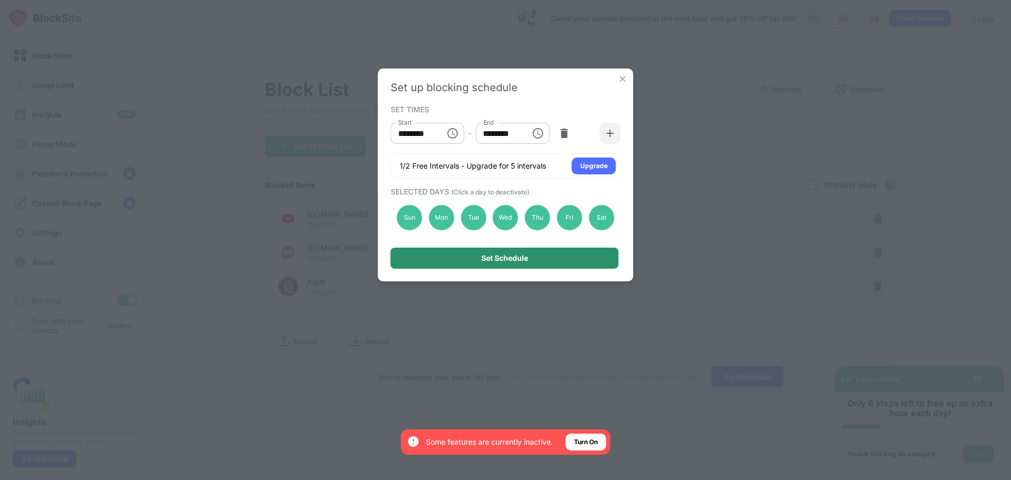
click at [548, 254] on div "Set Schedule" at bounding box center [505, 258] width 228 height 21
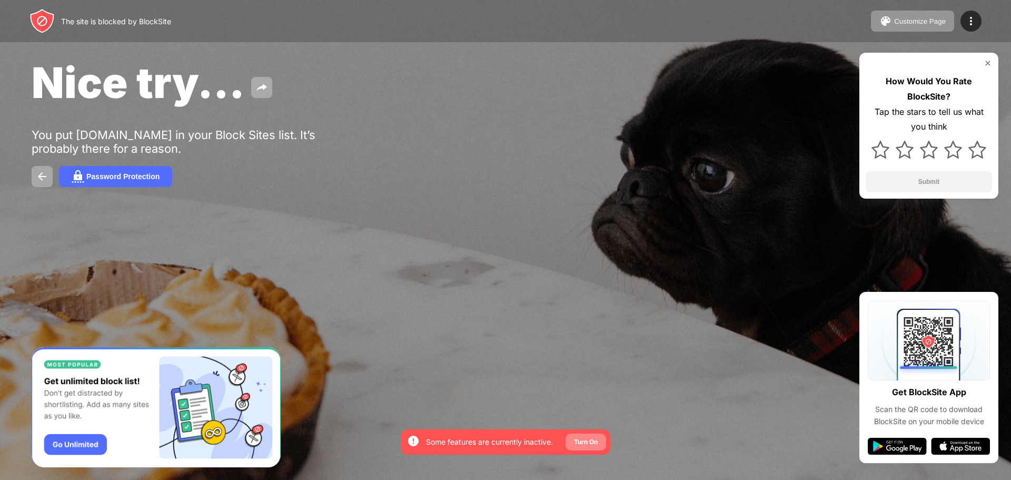
click at [592, 441] on div "Turn On" at bounding box center [586, 442] width 24 height 11
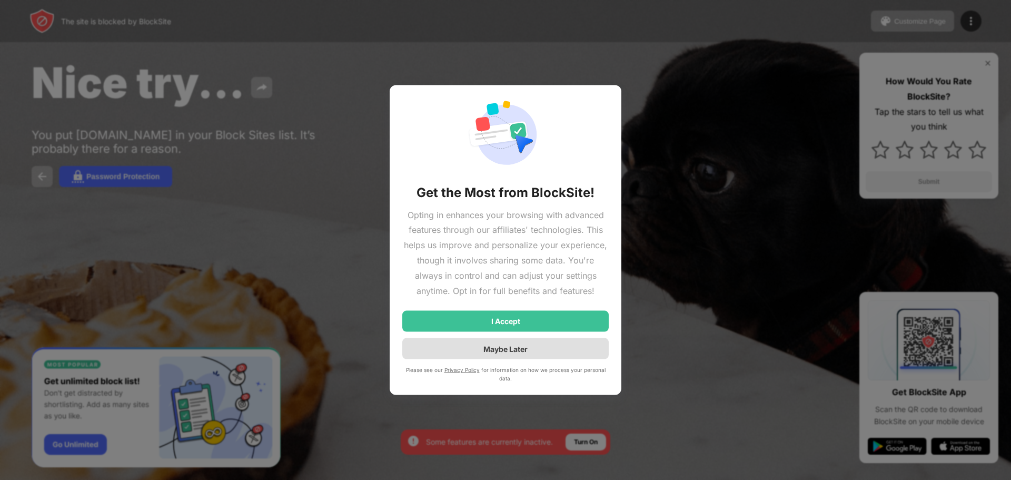
click at [488, 348] on div "Maybe Later" at bounding box center [505, 348] width 44 height 9
